Goal: Task Accomplishment & Management: Use online tool/utility

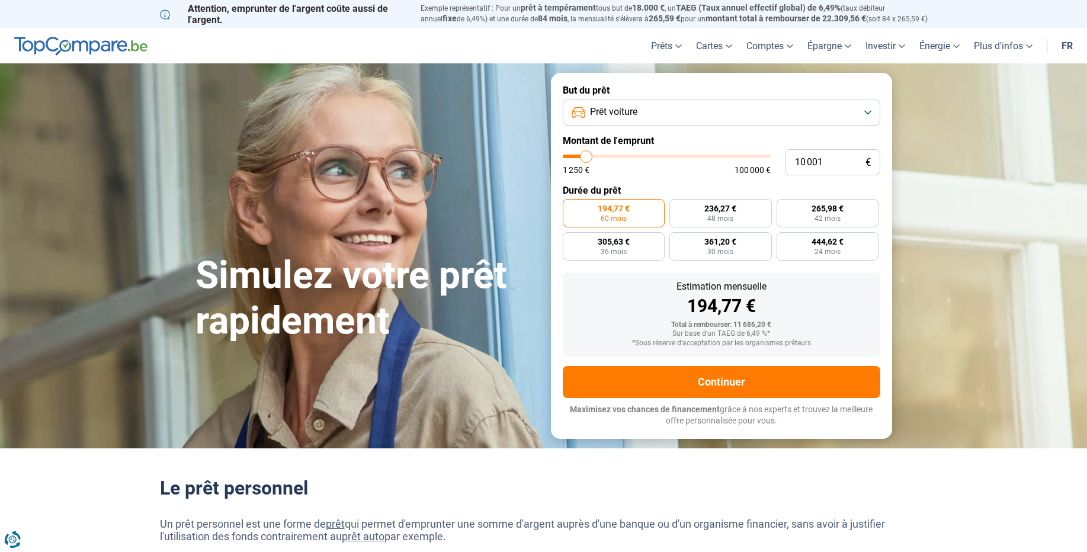
type input "11 000"
type input "11000"
type input "12 500"
type input "12500"
type input "13 250"
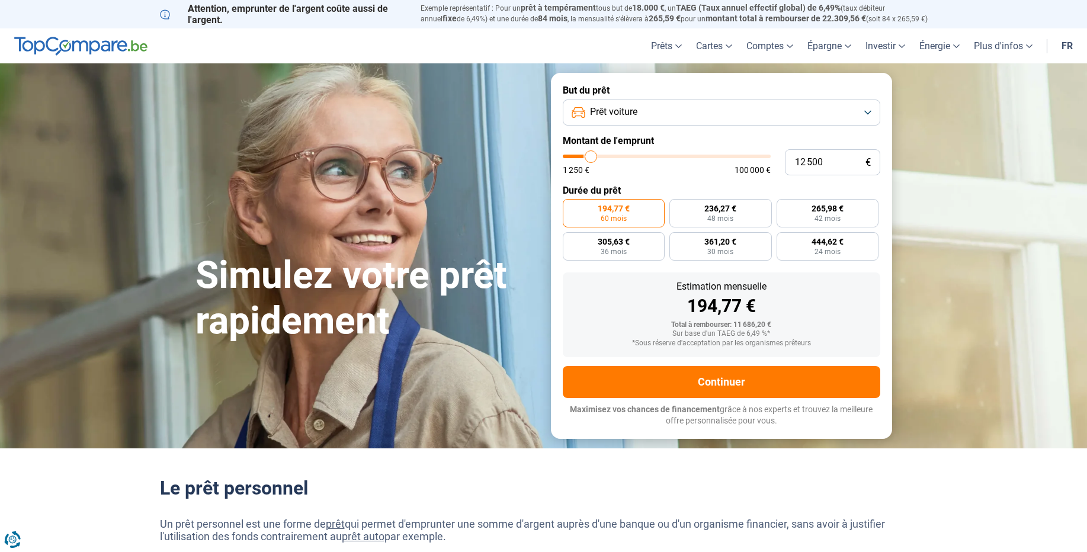
type input "13250"
type input "14 000"
type input "14000"
type input "14 750"
type input "14750"
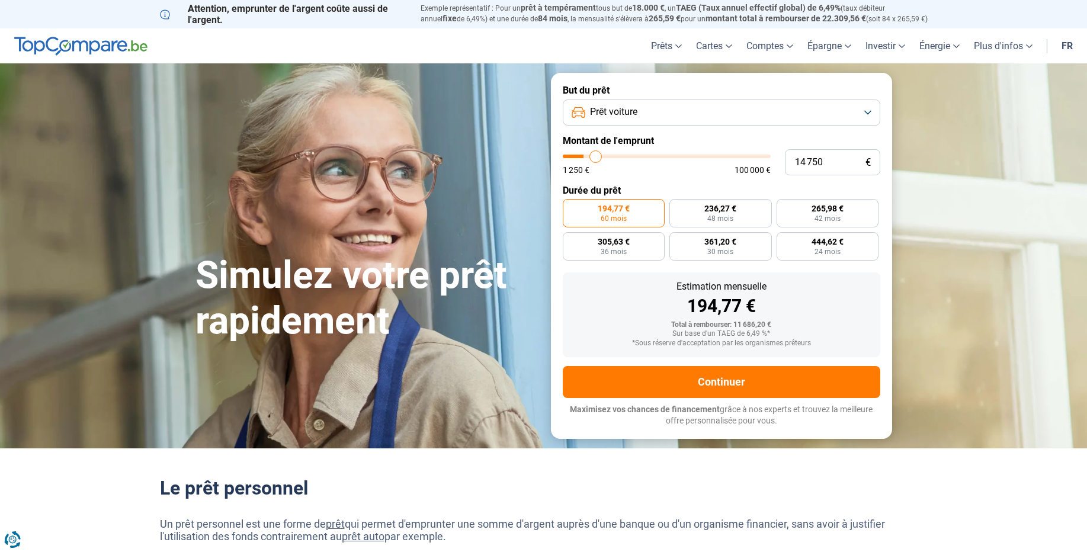
type input "15 000"
type input "15000"
type input "15 500"
type input "15500"
type input "15 750"
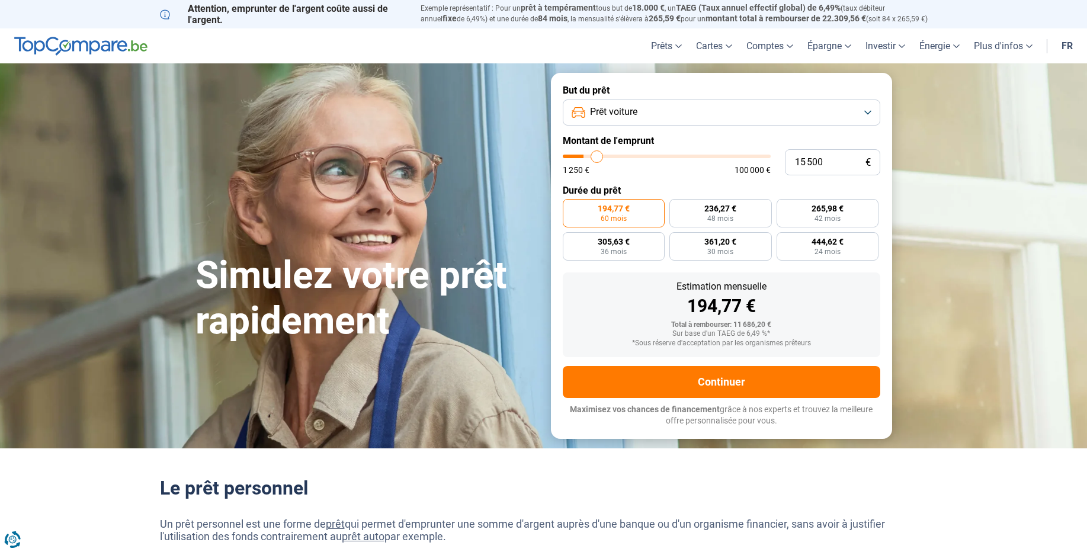
type input "15750"
type input "16 250"
type input "16250"
type input "18 000"
type input "18000"
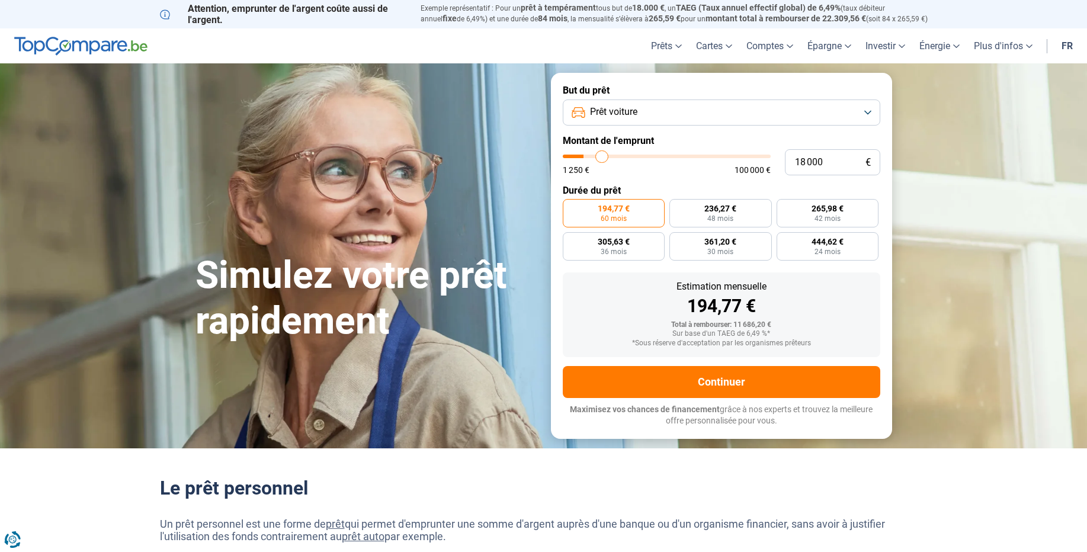
type input "21 750"
type input "21750"
type input "27 750"
type input "27750"
type input "31 000"
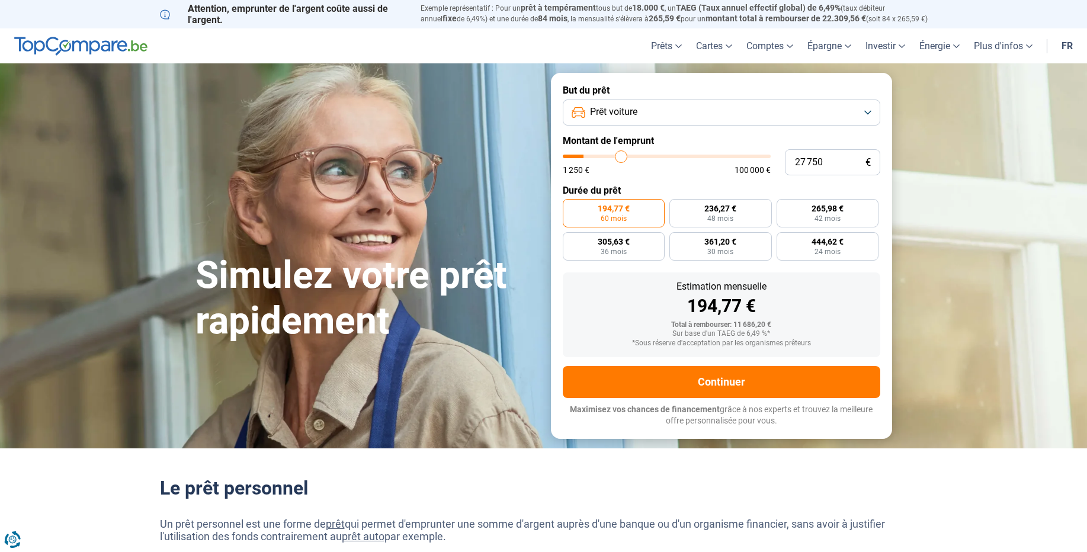
type input "31000"
type input "32 500"
type input "32500"
type input "33 250"
type input "33250"
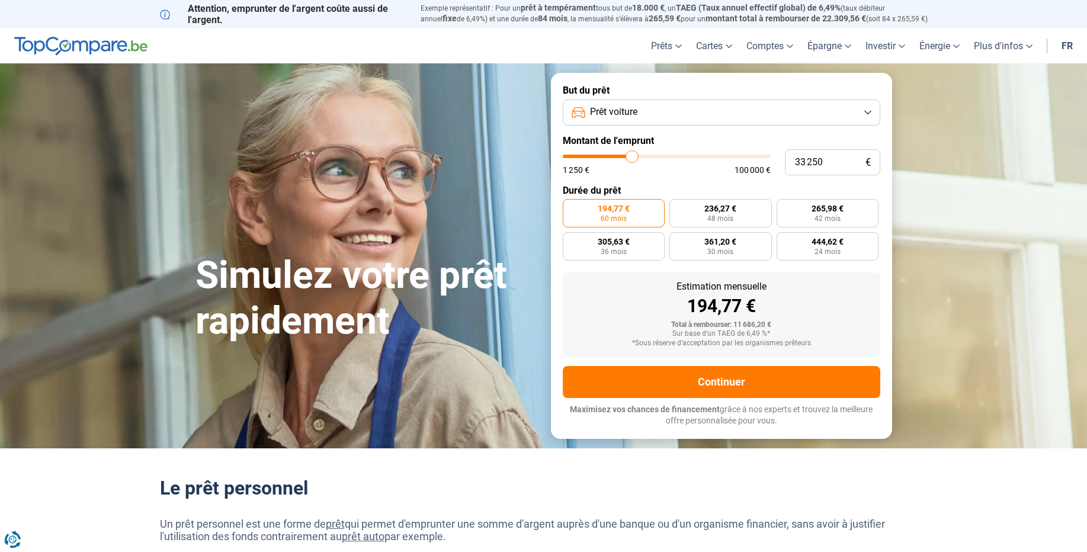
type input "33 750"
type input "33750"
type input "34 000"
type input "34000"
type input "34 250"
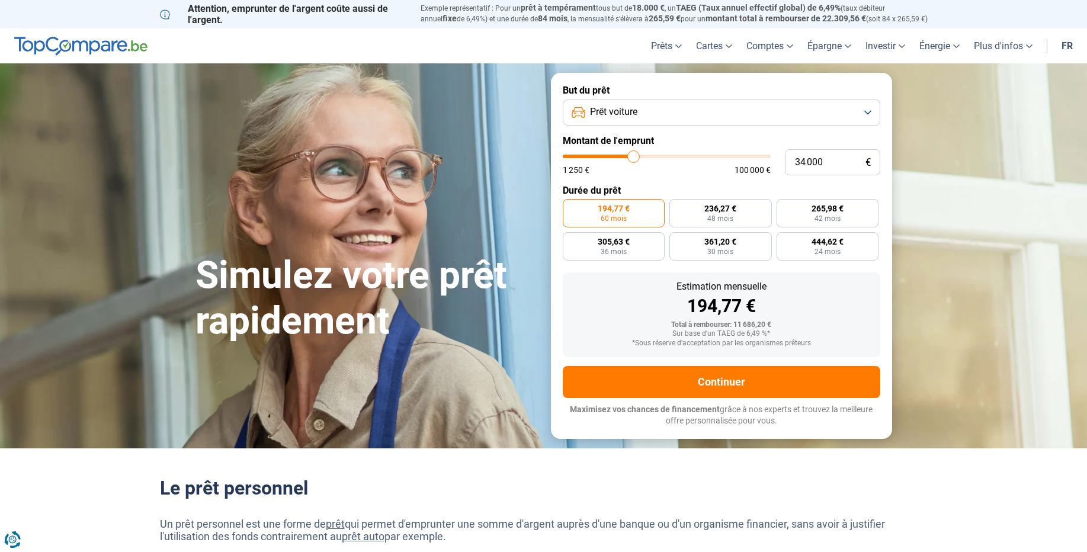
type input "34250"
type input "34 750"
type input "34750"
type input "35 250"
type input "35250"
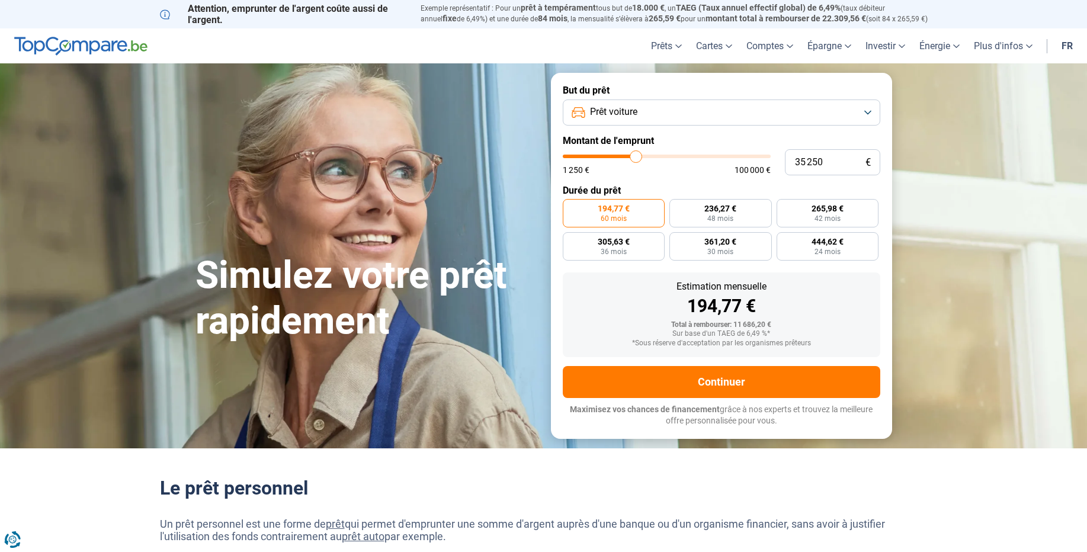
type input "35 500"
type input "35500"
type input "36 250"
type input "36250"
type input "37 000"
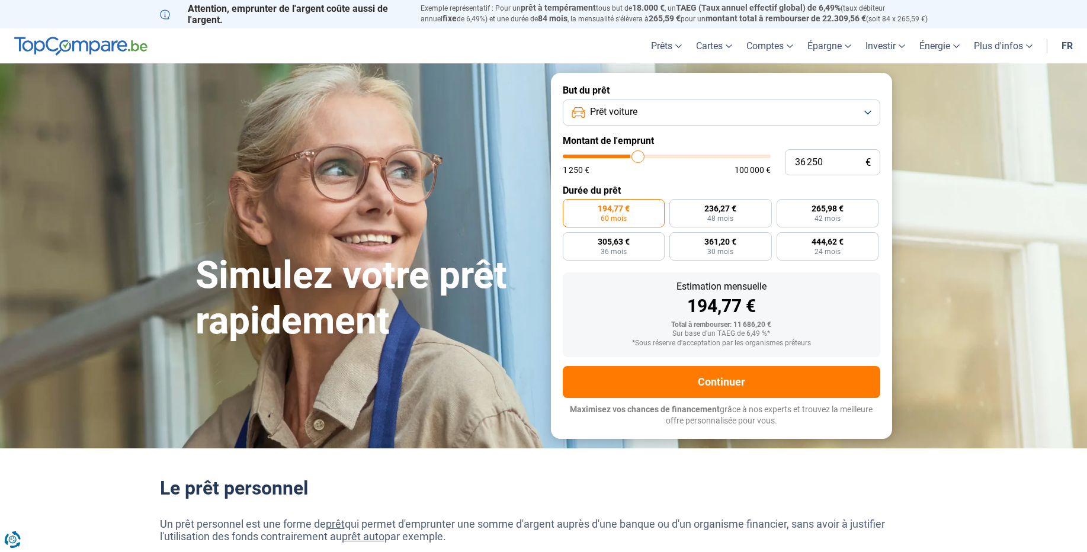
type input "37000"
type input "37 750"
type input "37750"
type input "38 500"
type input "38500"
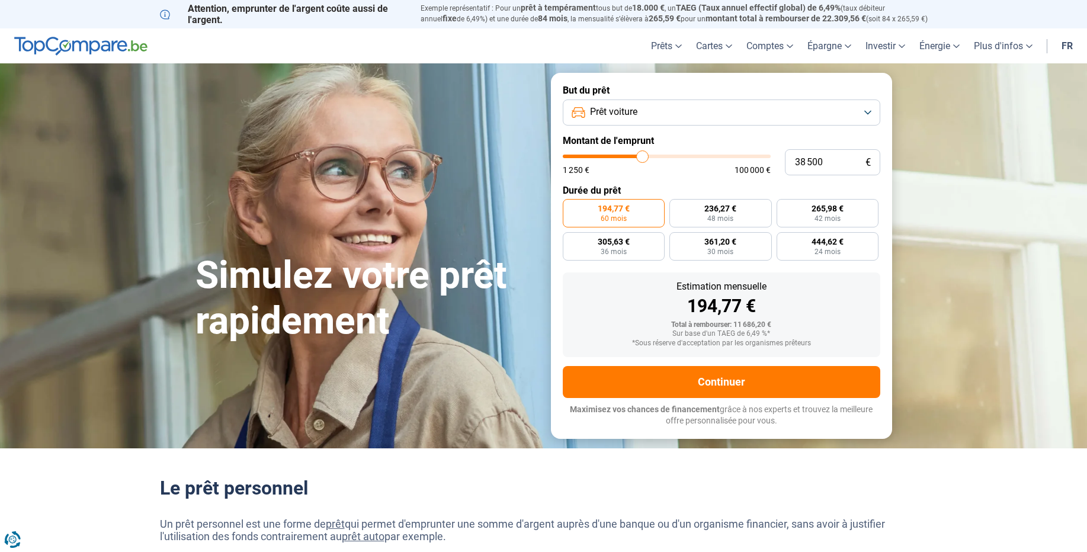
type input "39 250"
type input "39250"
type input "39 500"
type input "39500"
type input "39 750"
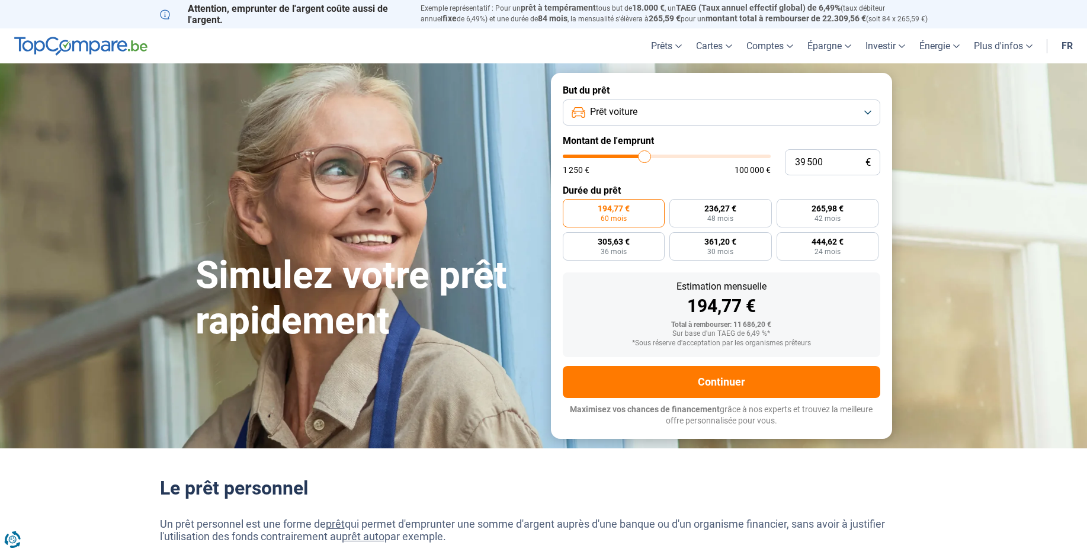
type input "39750"
type input "40 000"
type input "40000"
type input "40 250"
type input "40250"
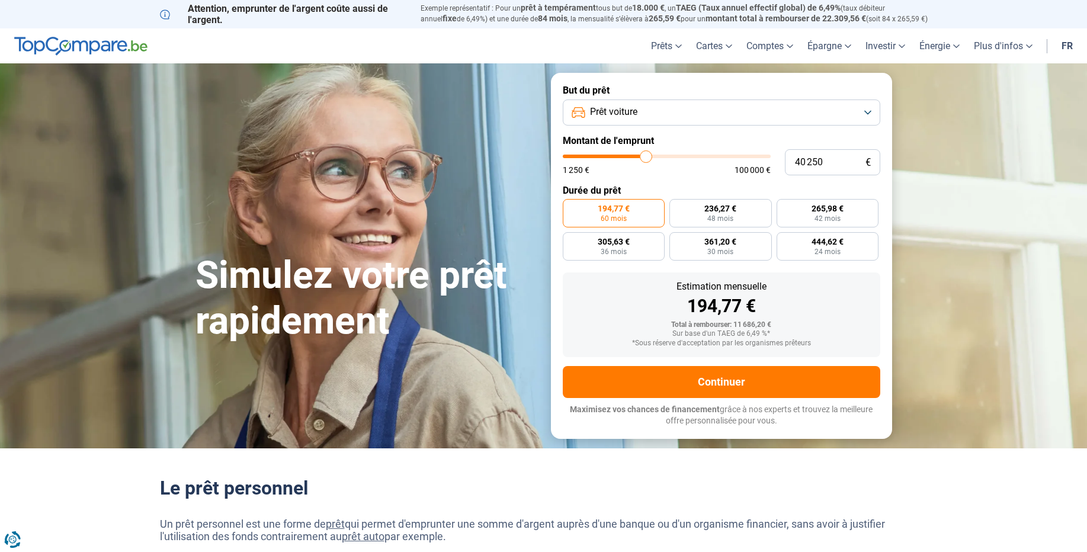
type input "41 250"
type input "41250"
type input "41 500"
type input "41500"
type input "42 000"
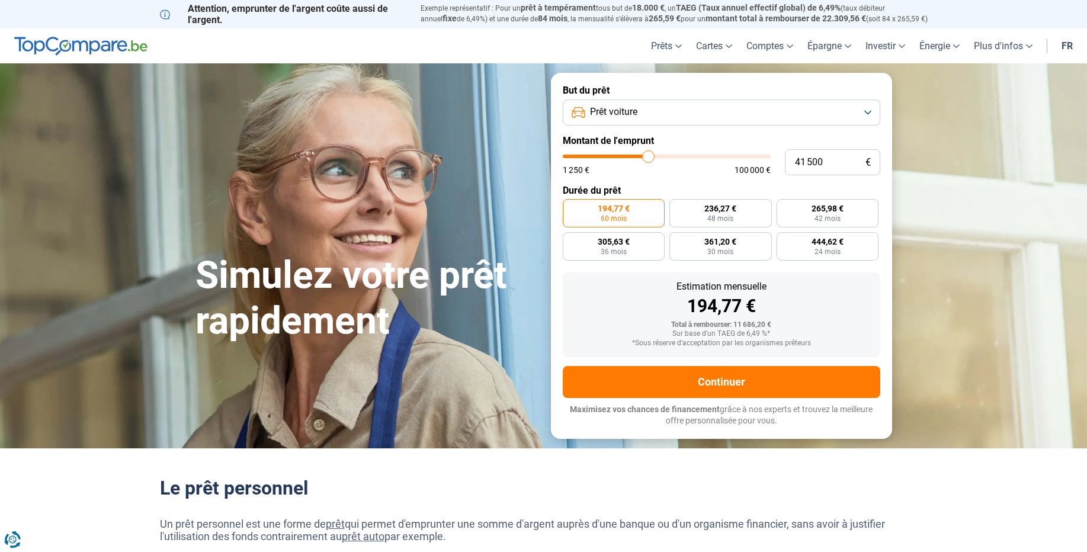
type input "42000"
type input "42 500"
type input "42500"
type input "42 750"
type input "42750"
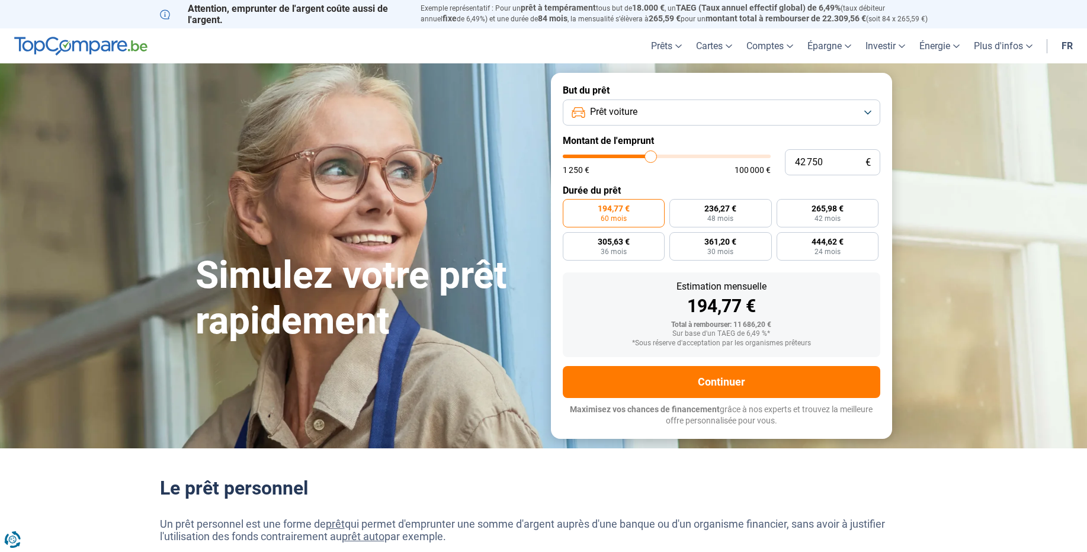
type input "42 500"
type input "42500"
type input "41 500"
type input "41500"
type input "40 000"
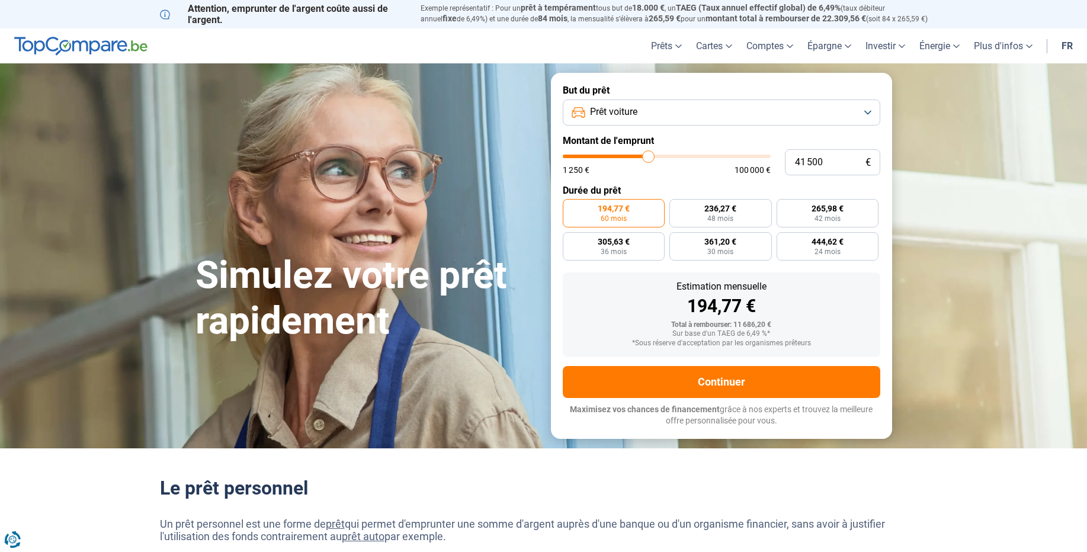
type input "40000"
type input "38 500"
type input "38500"
type input "38 000"
type input "38000"
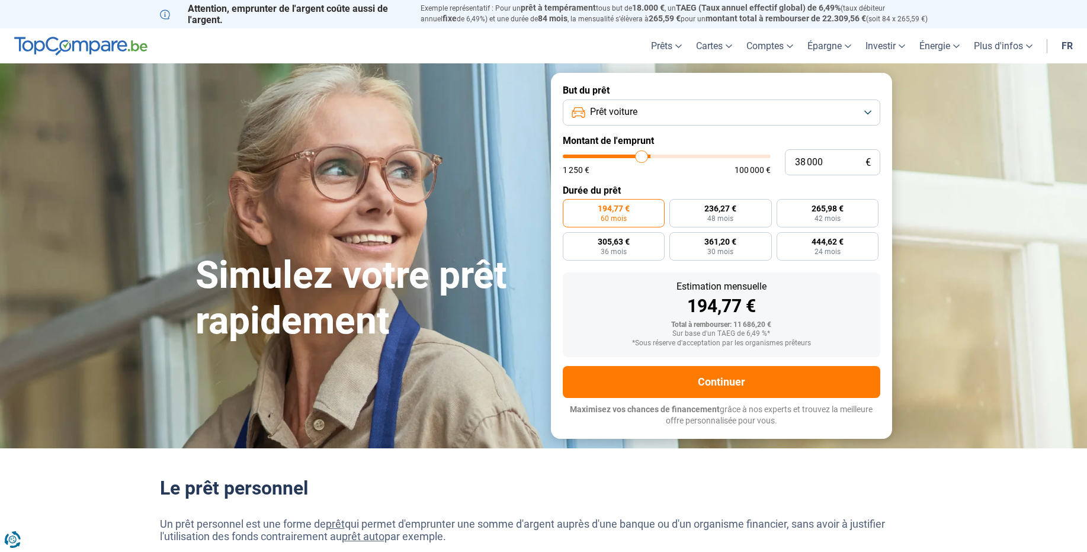
type input "37 250"
type input "37250"
type input "37 000"
type input "37000"
type input "35 750"
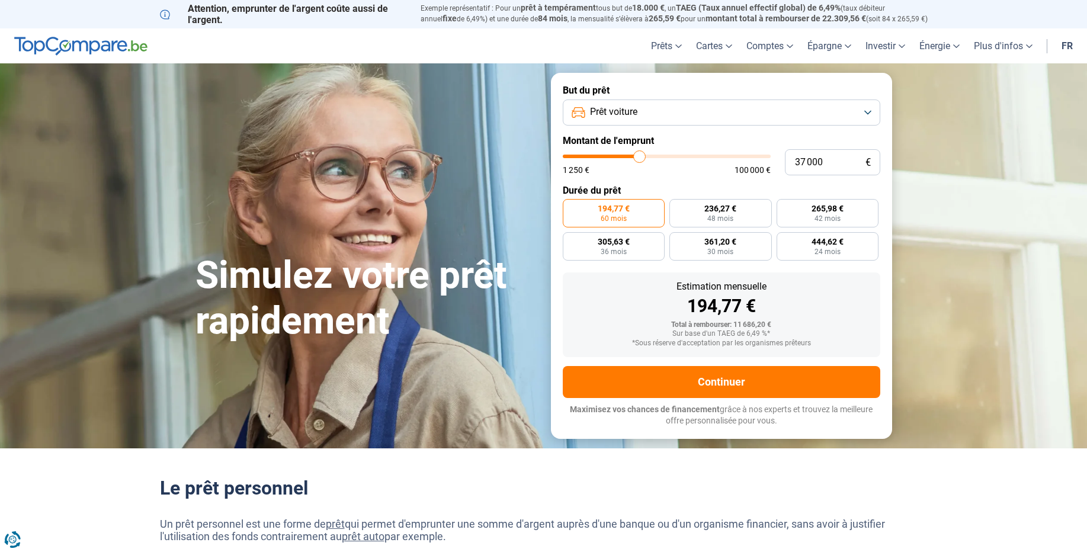
type input "35750"
type input "35 000"
type input "35000"
type input "33 750"
type input "33750"
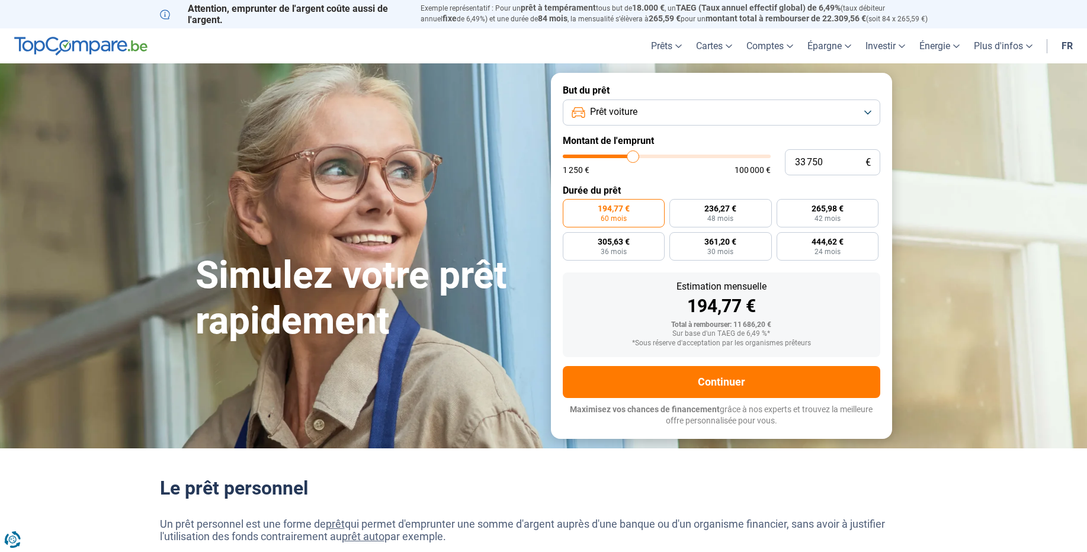
type input "32 250"
type input "32250"
type input "31 250"
type input "31250"
type input "29 750"
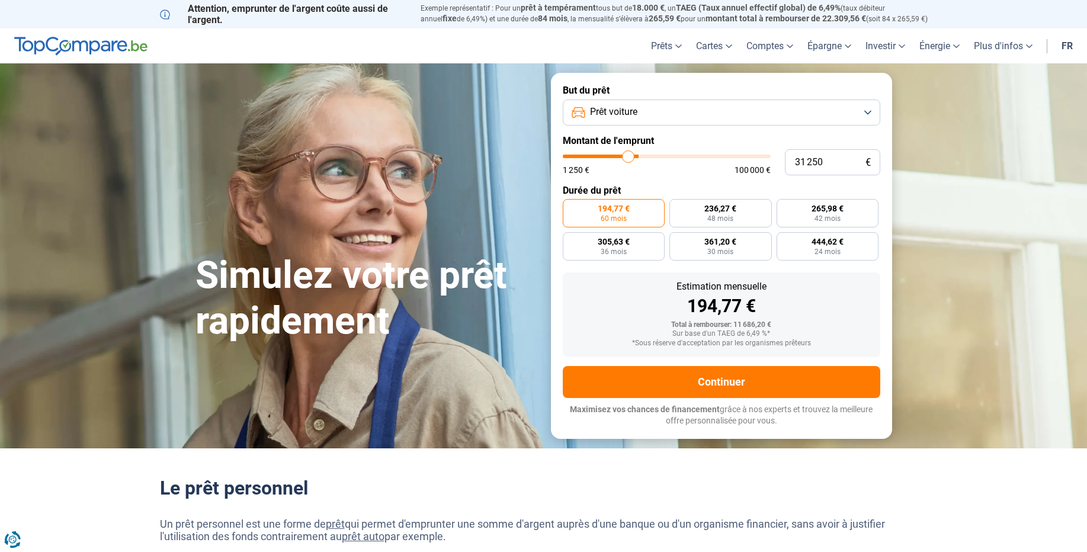
type input "29750"
type input "29 250"
type input "29250"
type input "28 250"
type input "28250"
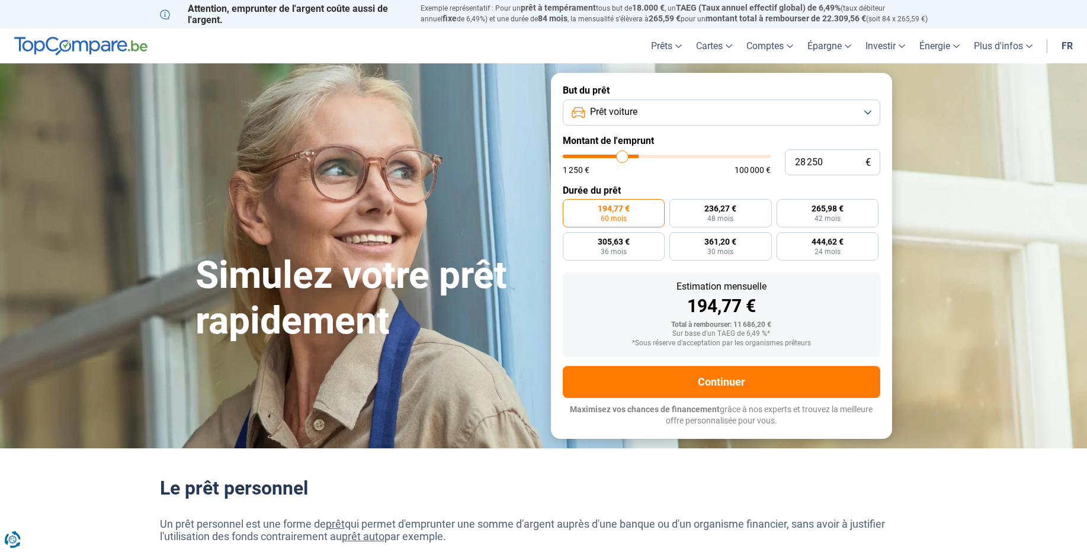
type input "27 750"
type input "27750"
type input "27 250"
type input "27250"
type input "26 750"
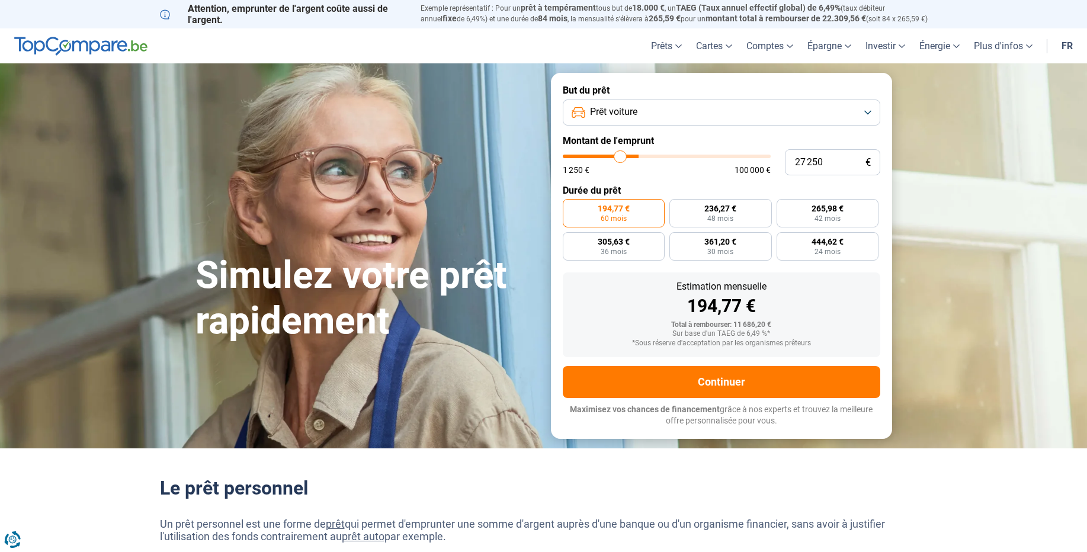
type input "26750"
type input "26 500"
type input "26500"
type input "25 750"
type input "25750"
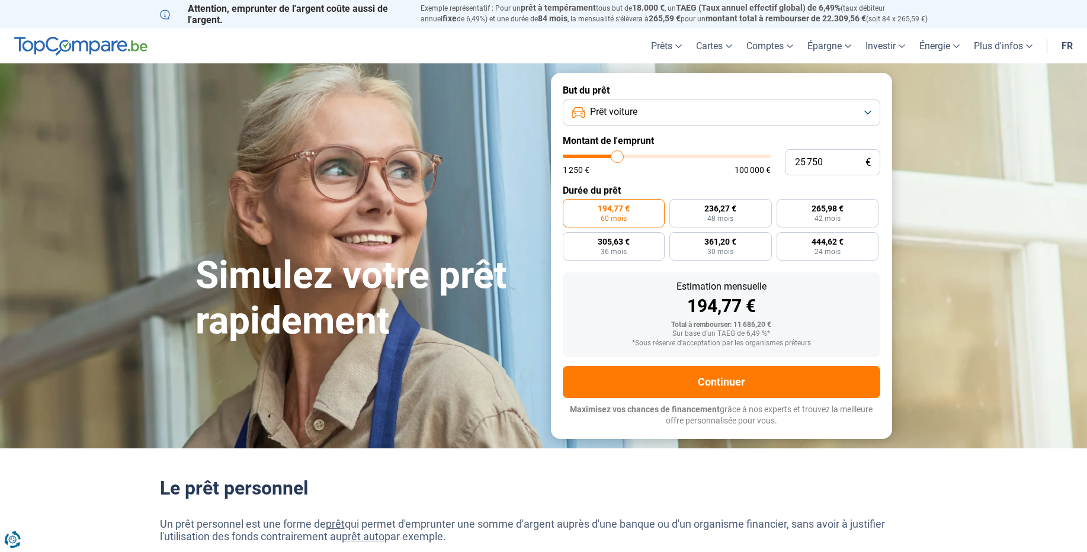
type input "25 250"
type input "25250"
type input "24 250"
type input "24250"
type input "23 250"
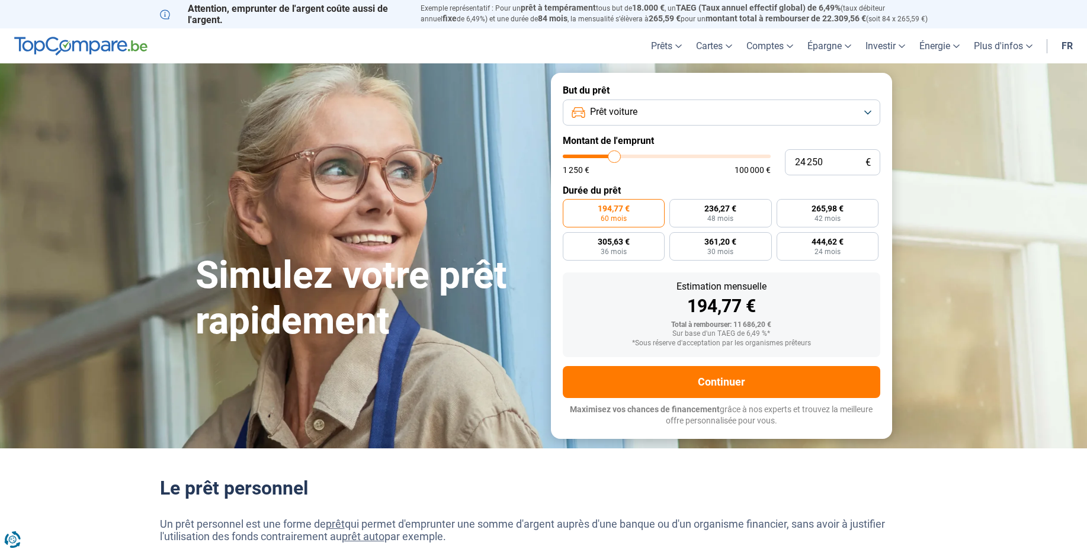
type input "23250"
type input "22 250"
type input "22250"
type input "22 000"
type input "22000"
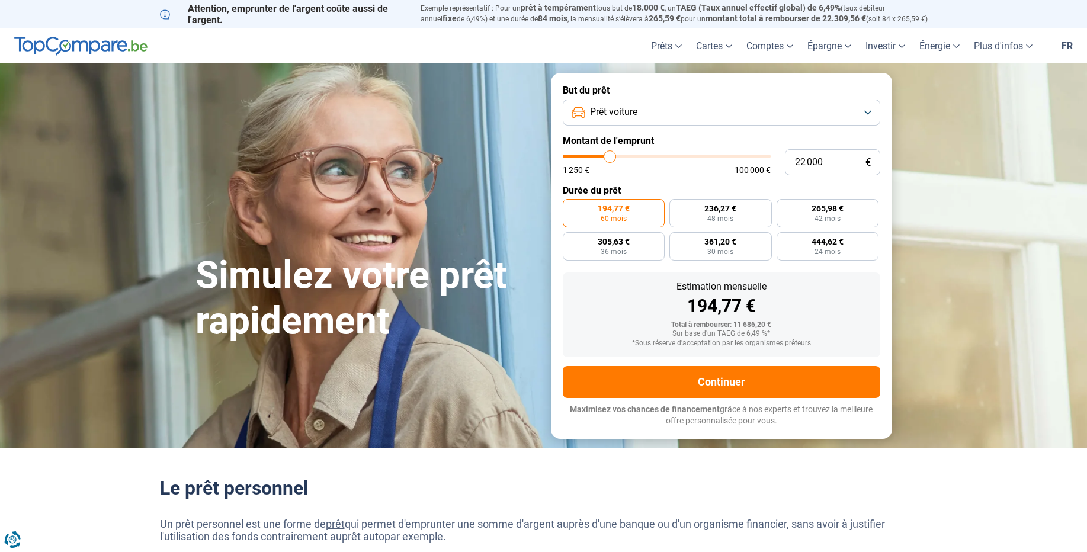
type input "21 250"
type input "21250"
type input "20 750"
type input "20750"
type input "20 500"
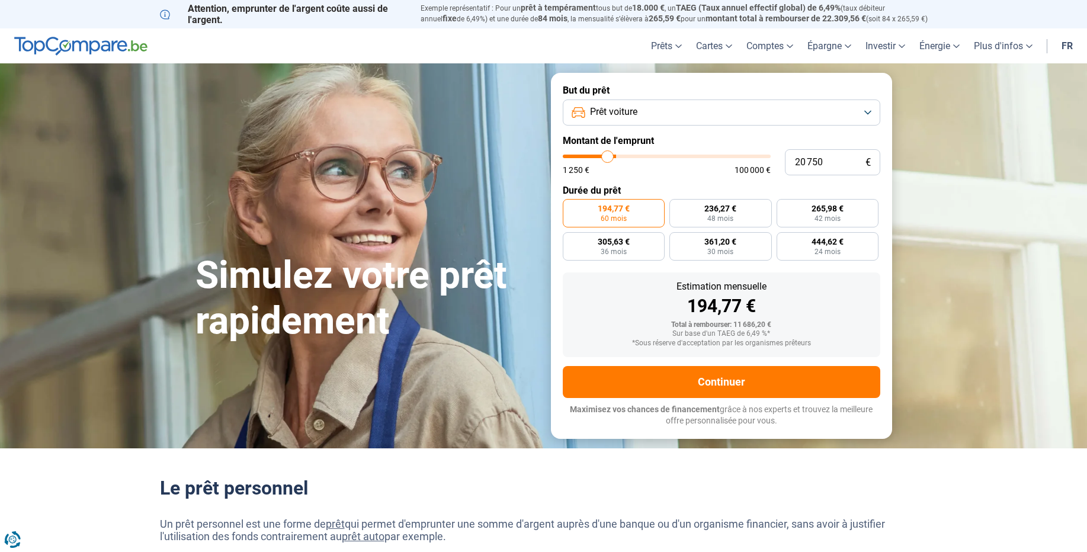
type input "20500"
type input "20 250"
type input "20250"
type input "20 500"
type input "20500"
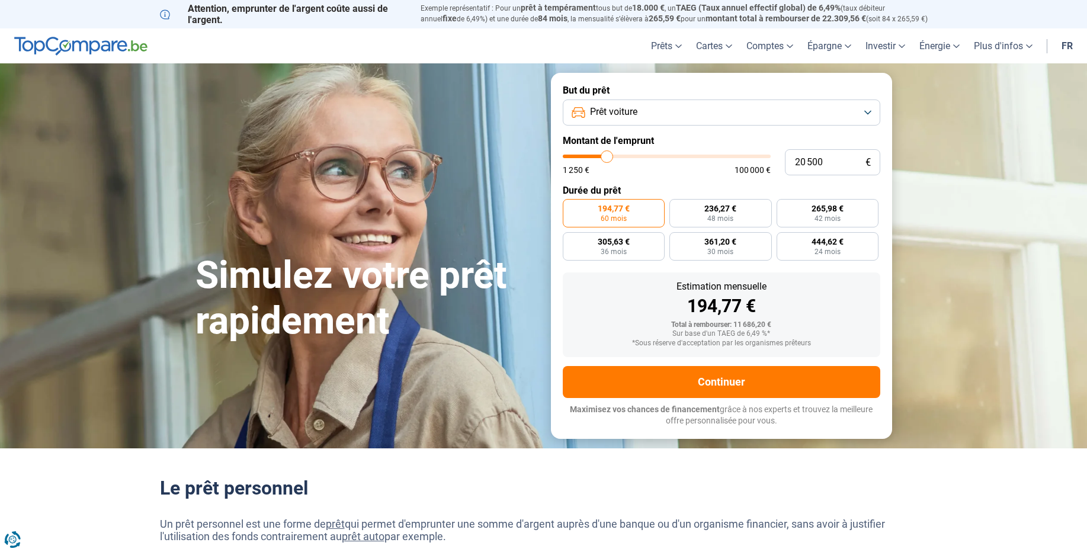
type input "21 250"
type input "21250"
type input "22 000"
type input "22000"
type input "22 250"
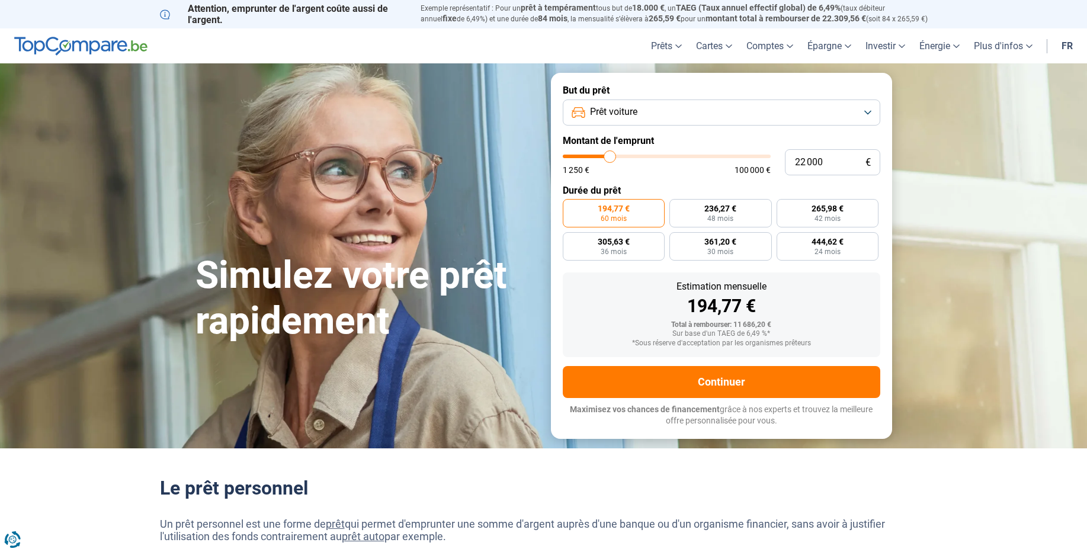
type input "22250"
type input "22 750"
type input "22750"
type input "23 250"
type input "23250"
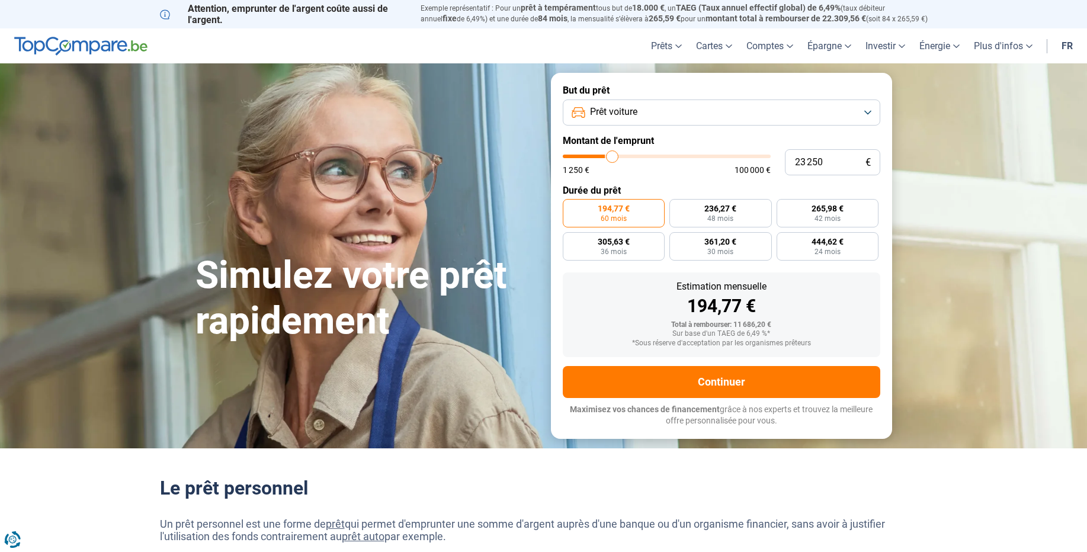
type input "23 500"
type input "23500"
type input "23 750"
type input "23750"
type input "24 250"
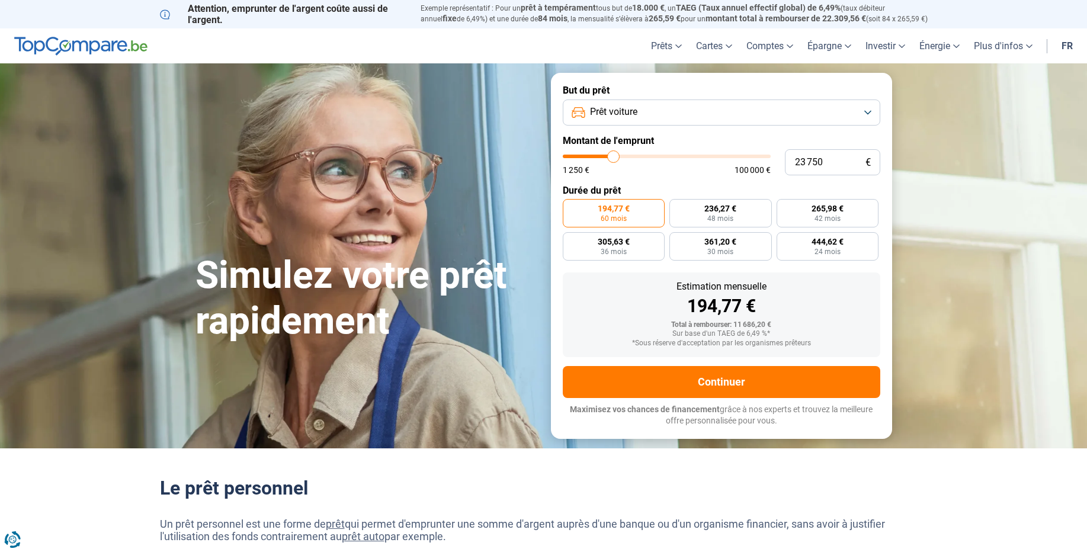
type input "24250"
type input "24 500"
type input "24500"
type input "24 750"
type input "24750"
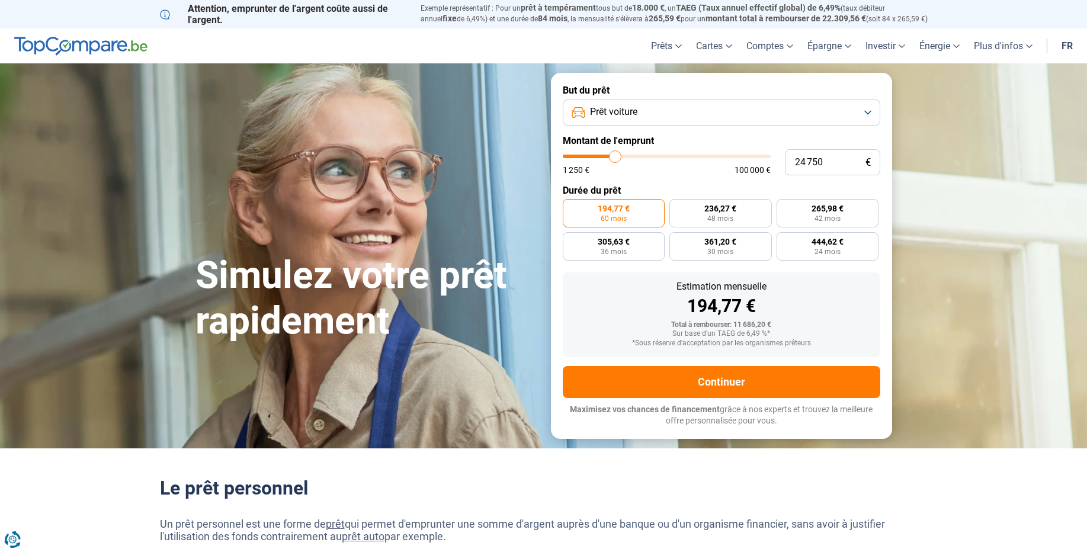
type input "25 000"
type input "25000"
type input "25 250"
type input "25250"
type input "26 000"
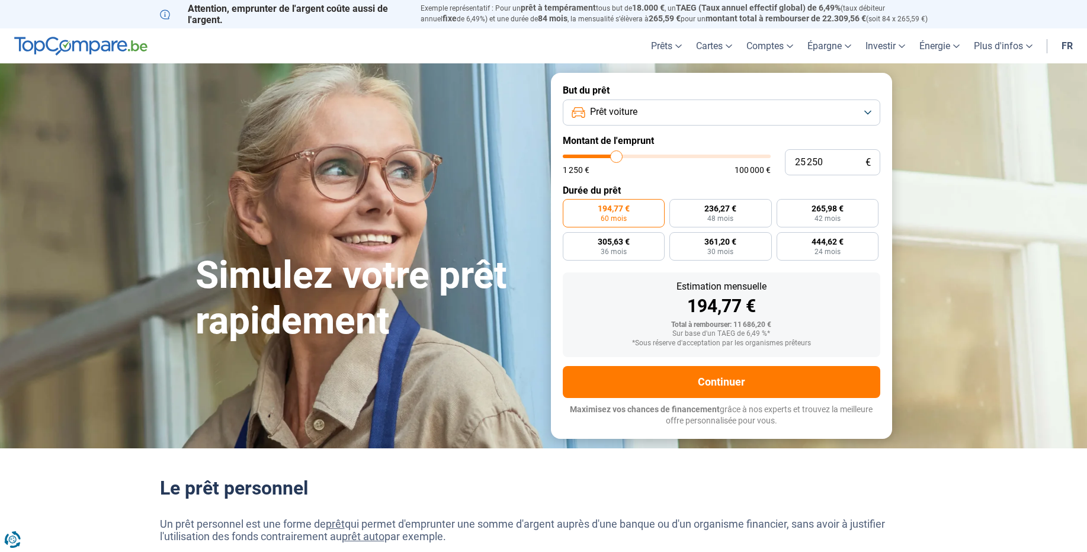
type input "26000"
type input "26 250"
type input "26250"
type input "26 000"
type input "26000"
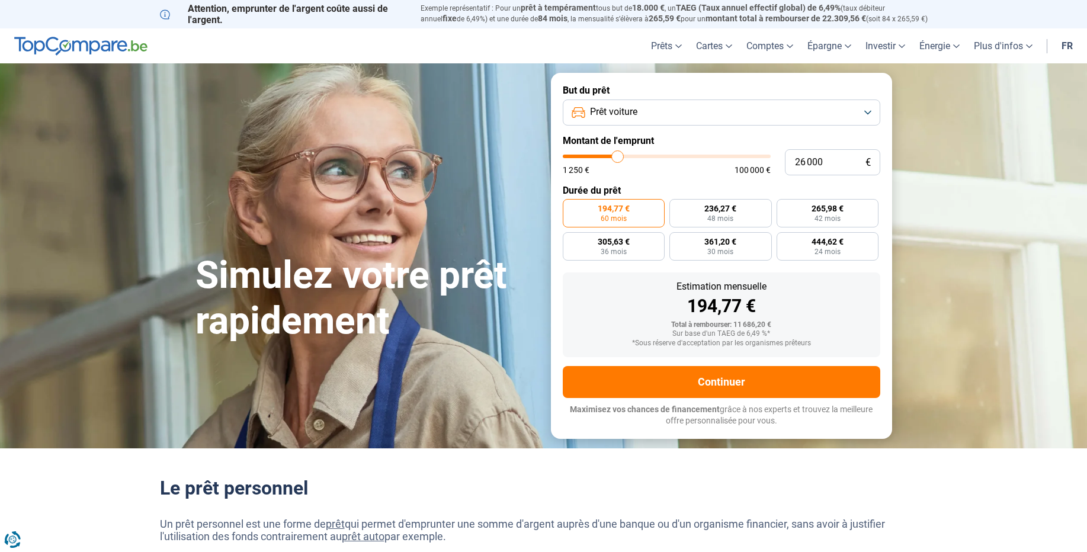
type input "25 250"
type input "25250"
type input "25 000"
drag, startPoint x: 585, startPoint y: 156, endPoint x: 616, endPoint y: 161, distance: 31.2
type input "25000"
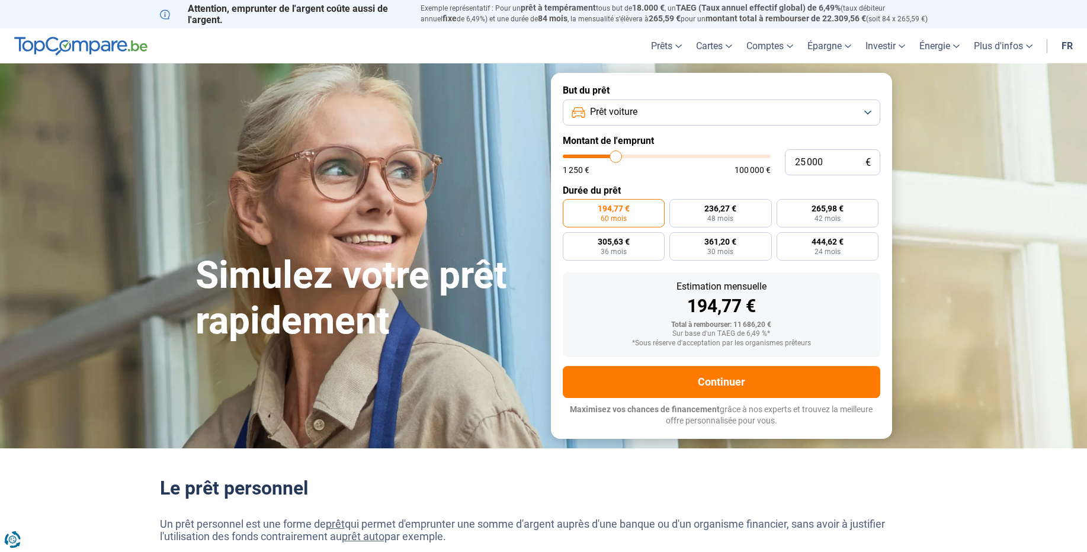
click at [616, 158] on input "range" at bounding box center [667, 157] width 208 height 4
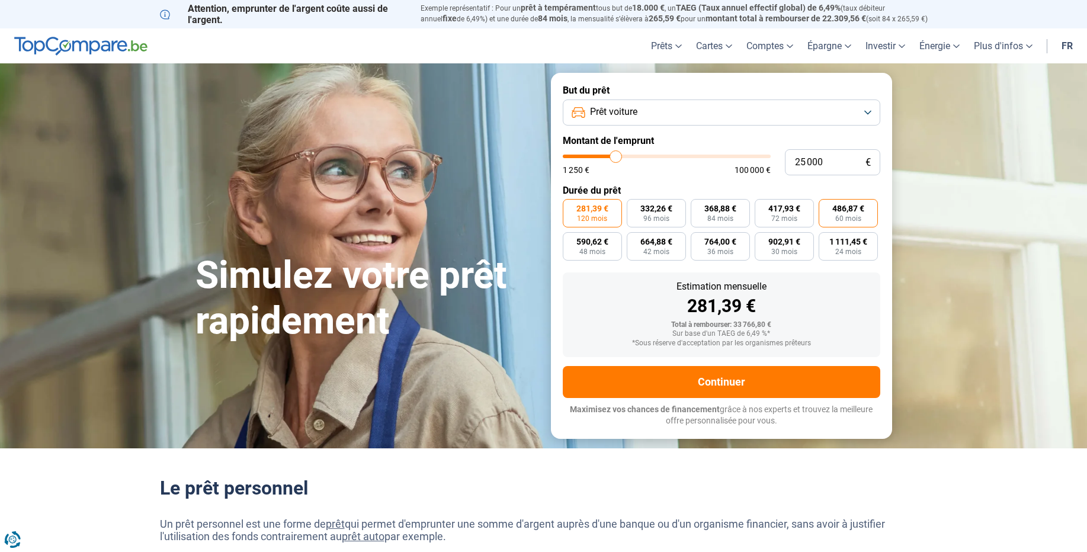
click at [836, 208] on span "486,87 €" at bounding box center [848, 208] width 32 height 8
click at [826, 207] on input "486,87 € 60 mois" at bounding box center [822, 203] width 8 height 8
radio input "true"
click at [667, 126] on form "But du prêt Prêt voiture Montant de l'emprunt 25 000 € 1 250 € 100 000 € Durée …" at bounding box center [721, 255] width 341 height 365
click at [668, 120] on button "Prêt voiture" at bounding box center [721, 112] width 317 height 26
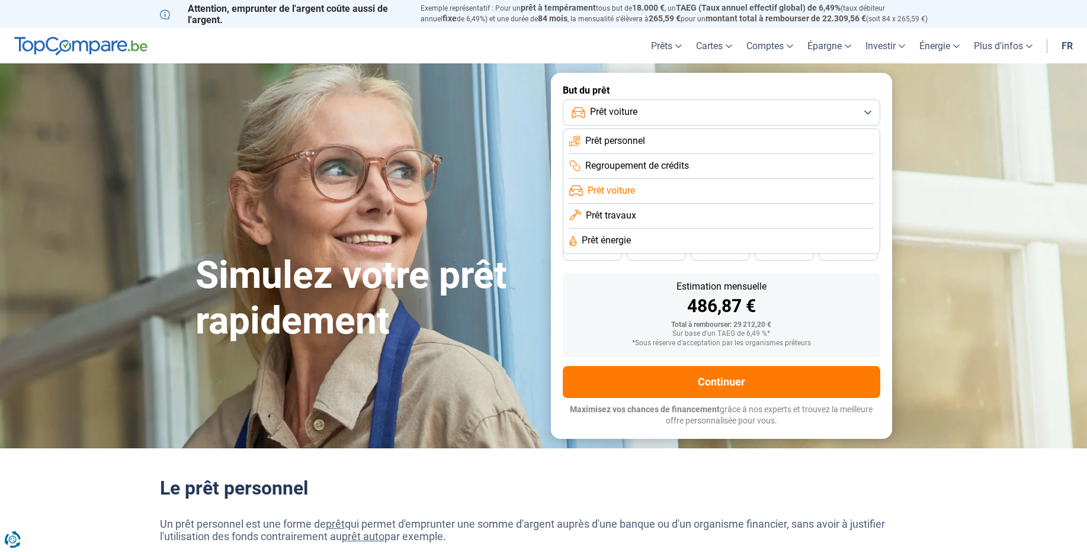
click at [669, 119] on button "Prêt voiture" at bounding box center [721, 112] width 317 height 26
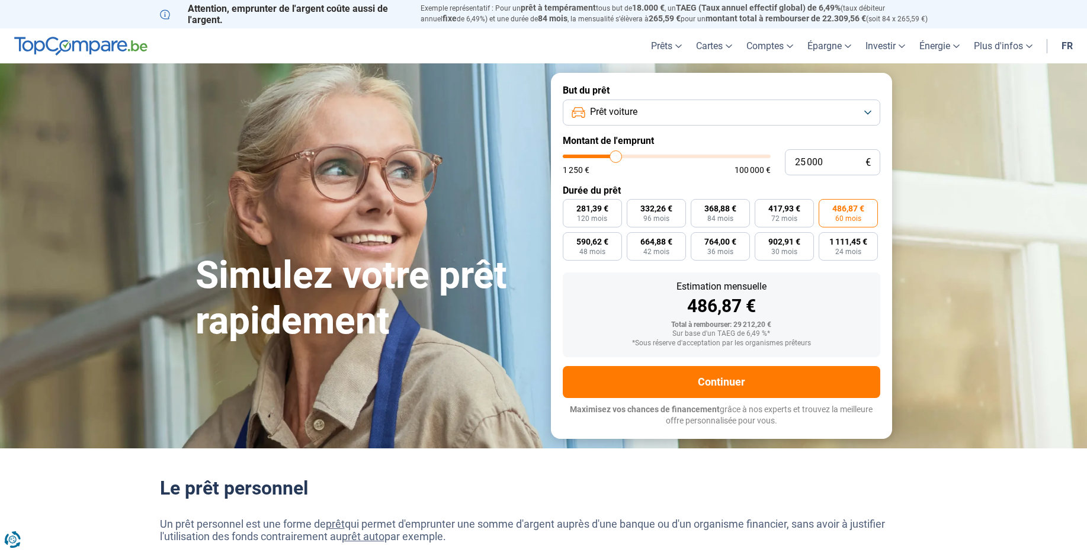
click at [669, 119] on button "Prêt voiture" at bounding box center [721, 112] width 317 height 26
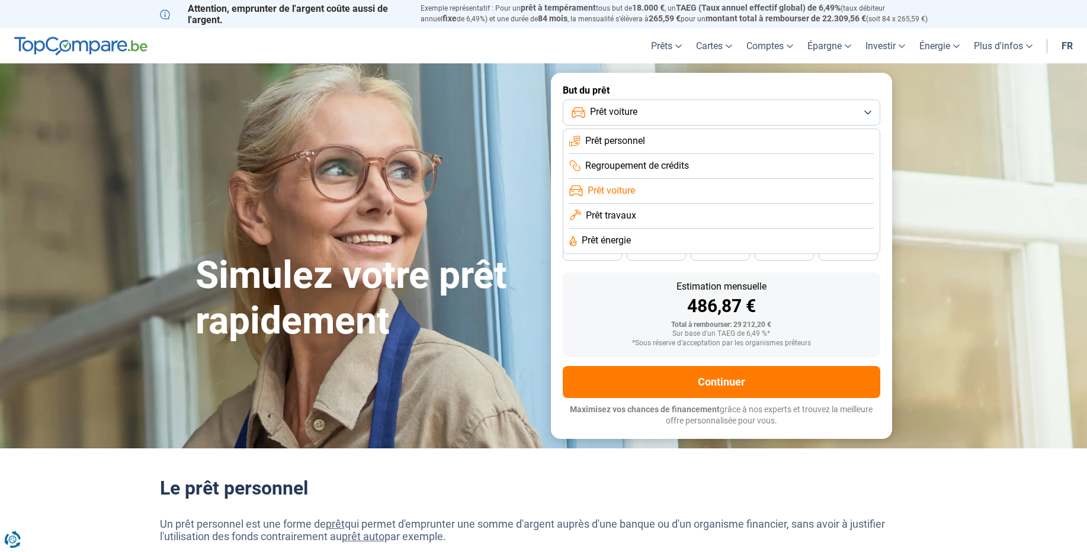
click at [624, 219] on span "Prêt travaux" at bounding box center [611, 215] width 50 height 13
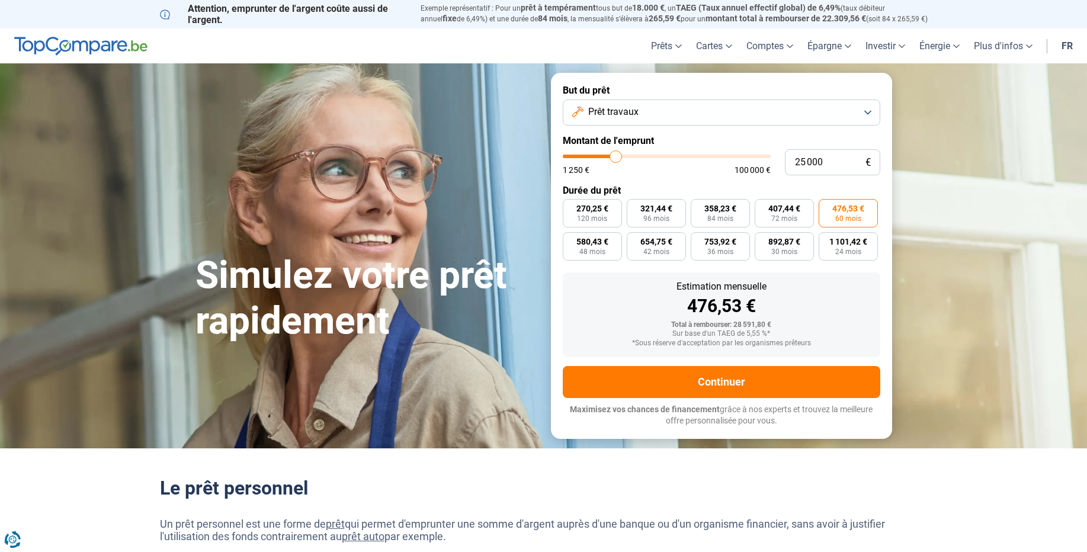
click at [627, 165] on div "1 250 € 100 000 €" at bounding box center [667, 165] width 208 height 20
type input "27 750"
type input "27750"
type input "29 000"
type input "29000"
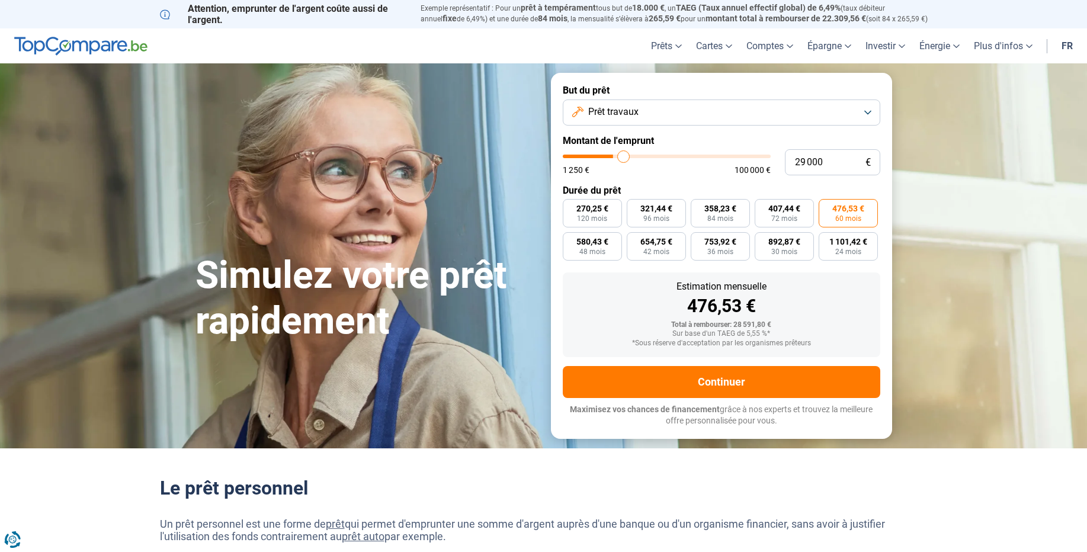
type input "29 750"
type input "29750"
type input "31 750"
type input "31750"
type input "33 250"
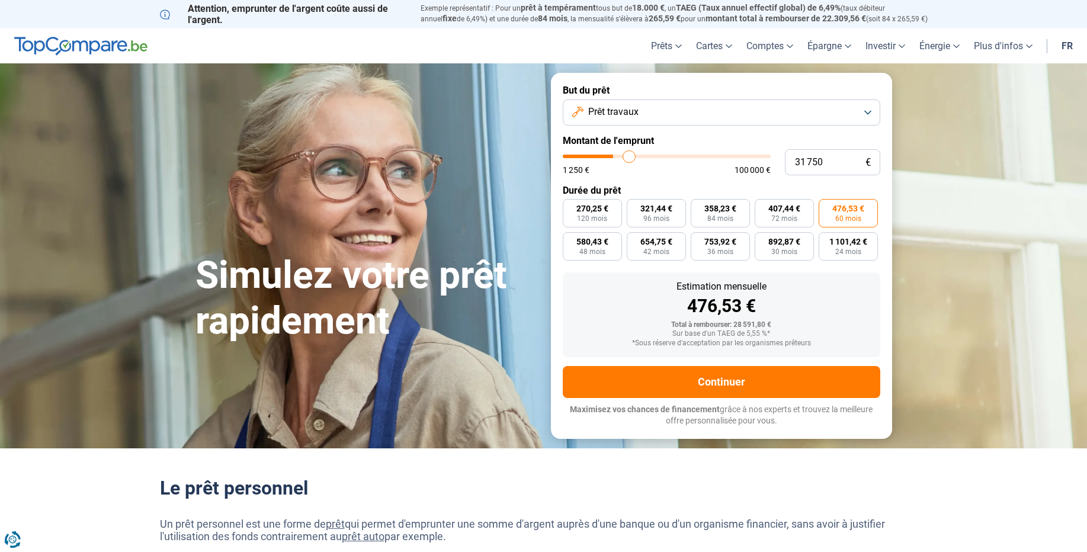
type input "33250"
type input "34 000"
type input "34000"
type input "35 000"
type input "35000"
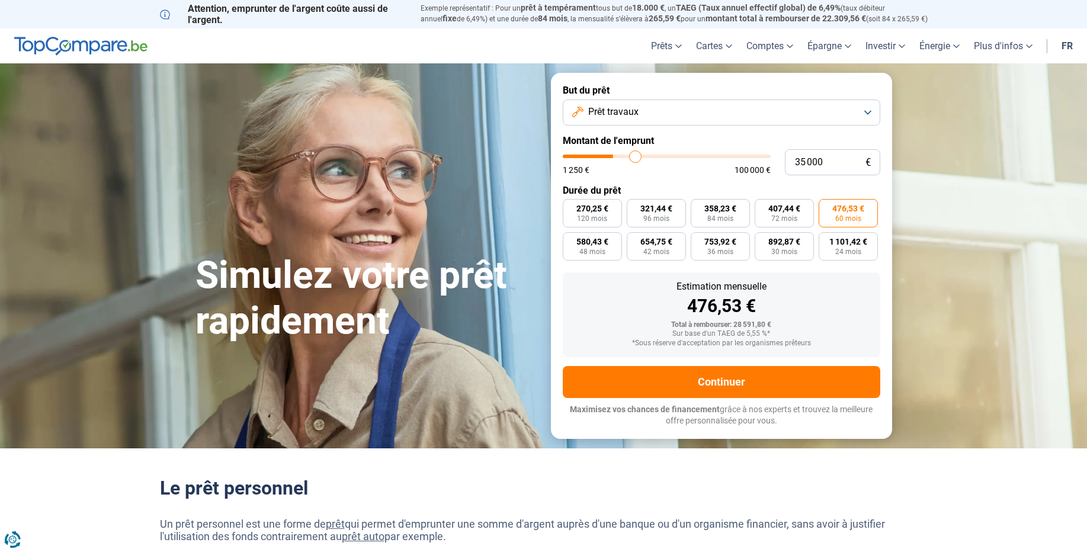
type input "35 500"
type input "35500"
type input "35 750"
drag, startPoint x: 621, startPoint y: 156, endPoint x: 637, endPoint y: 159, distance: 16.8
type input "35750"
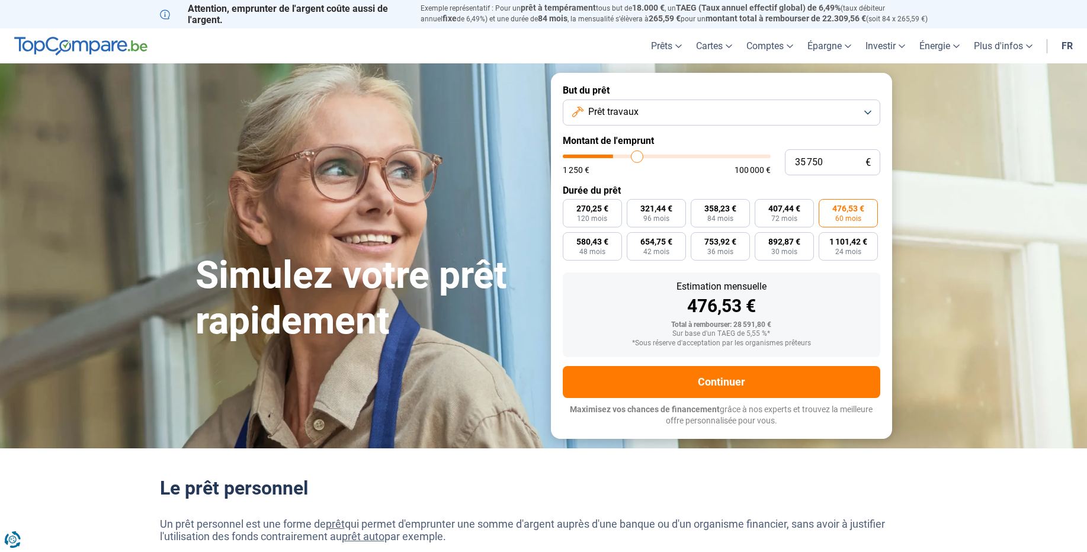
click at [637, 158] on input "range" at bounding box center [667, 157] width 208 height 4
radio input "false"
radio input "true"
type input "35 500"
type input "35500"
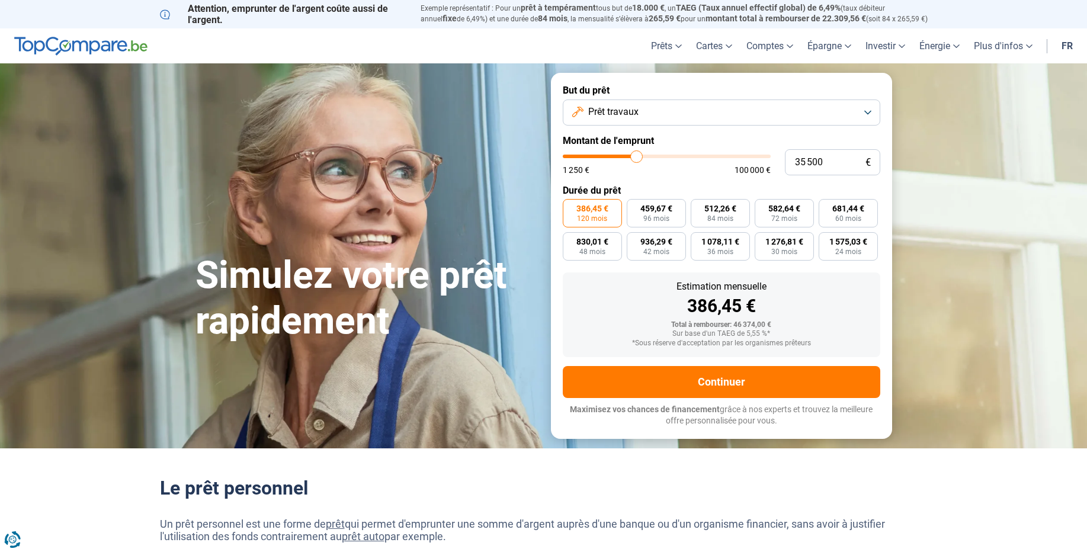
type input "35 000"
type input "35000"
type input "34 250"
type input "34250"
type input "34 000"
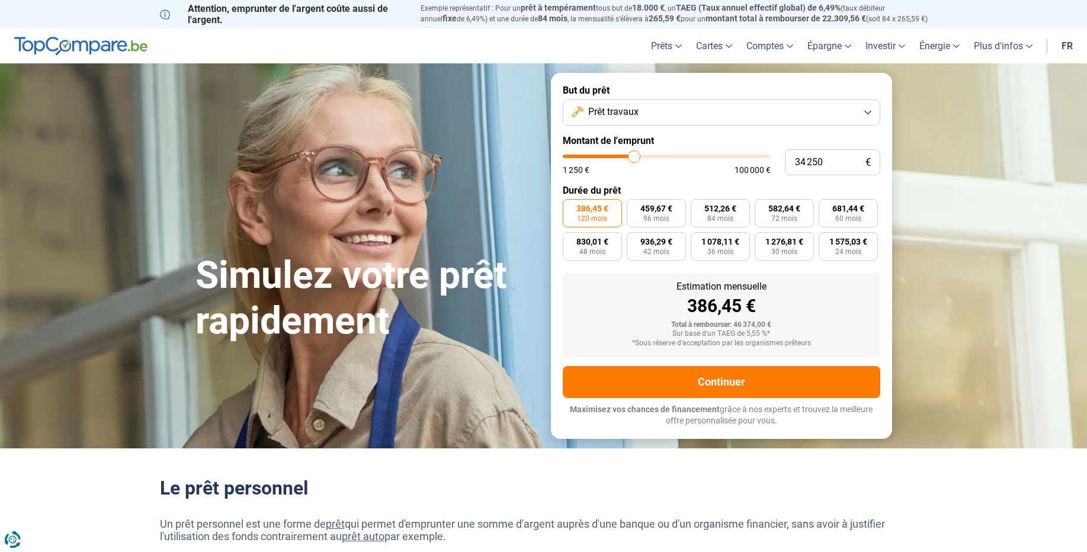
type input "34000"
type input "33 500"
type input "33500"
type input "32 750"
type input "32750"
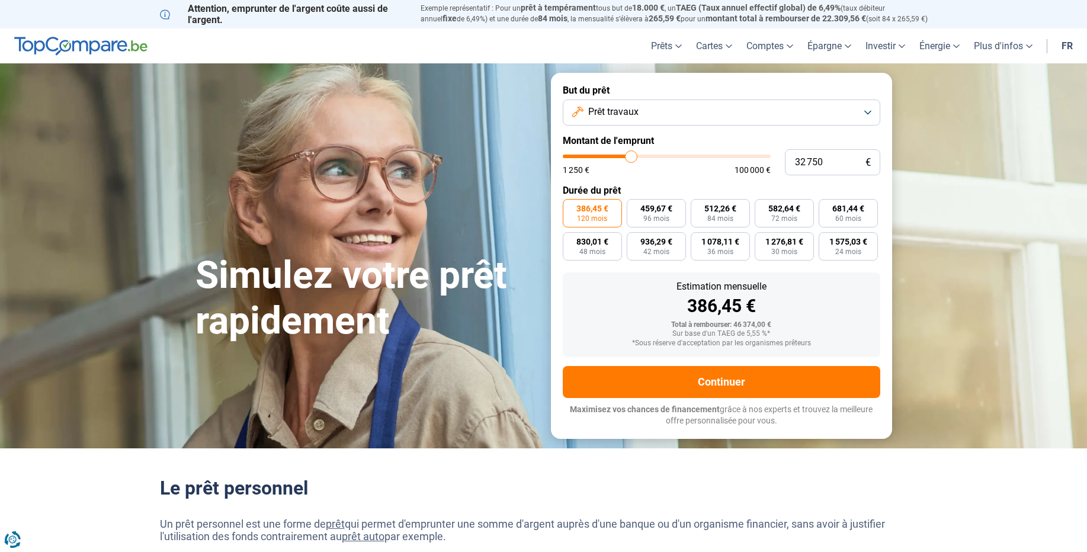
type input "32 500"
type input "32500"
type input "32 250"
drag, startPoint x: 637, startPoint y: 159, endPoint x: 615, endPoint y: 165, distance: 23.4
click at [615, 158] on input "range" at bounding box center [667, 157] width 208 height 4
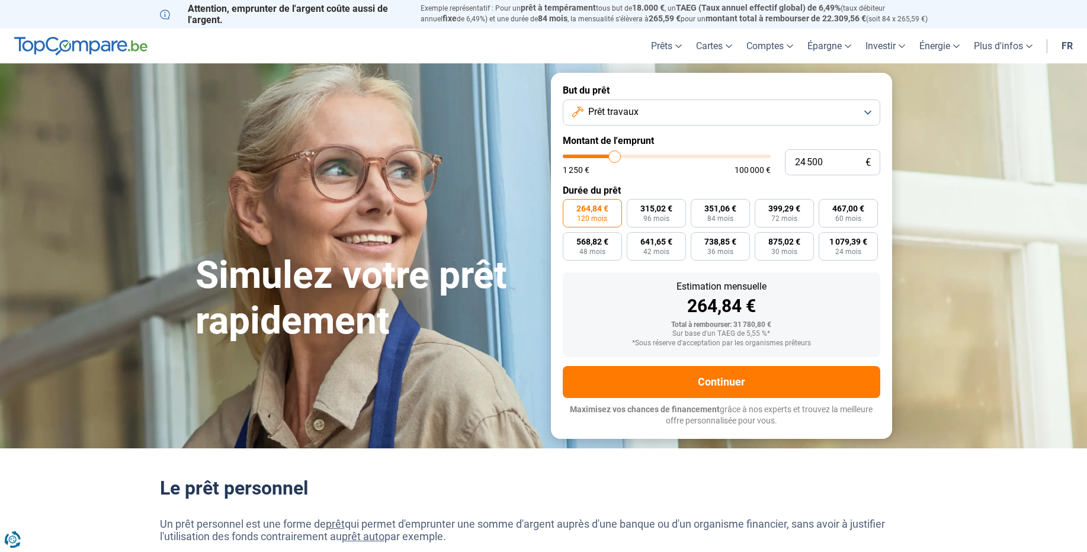
click at [615, 165] on div "1 250 € 100 000 €" at bounding box center [667, 165] width 208 height 20
click at [834, 217] on label "467,00 € 60 mois" at bounding box center [847, 213] width 59 height 28
click at [826, 207] on input "467,00 € 60 mois" at bounding box center [822, 203] width 8 height 8
click at [618, 158] on input "range" at bounding box center [667, 157] width 208 height 4
